Goal: Task Accomplishment & Management: Use online tool/utility

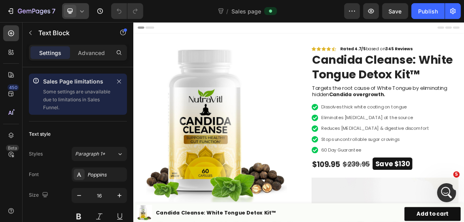
click at [82, 13] on icon at bounding box center [82, 11] width 8 height 8
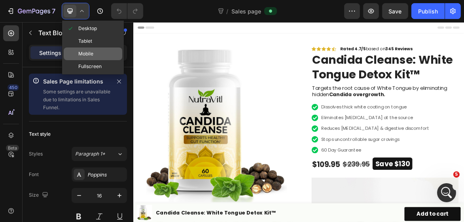
click at [93, 51] on div "Mobile" at bounding box center [93, 53] width 59 height 13
type input "14"
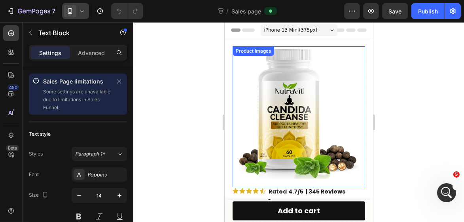
click at [289, 105] on img at bounding box center [298, 112] width 133 height 133
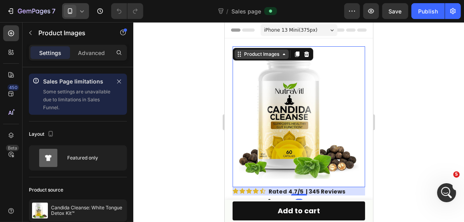
click at [256, 54] on div "Product Images" at bounding box center [261, 54] width 38 height 7
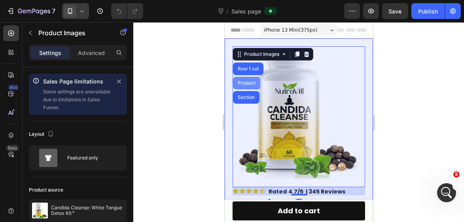
click at [247, 81] on div "Product" at bounding box center [246, 83] width 21 height 5
